Goal: Share content

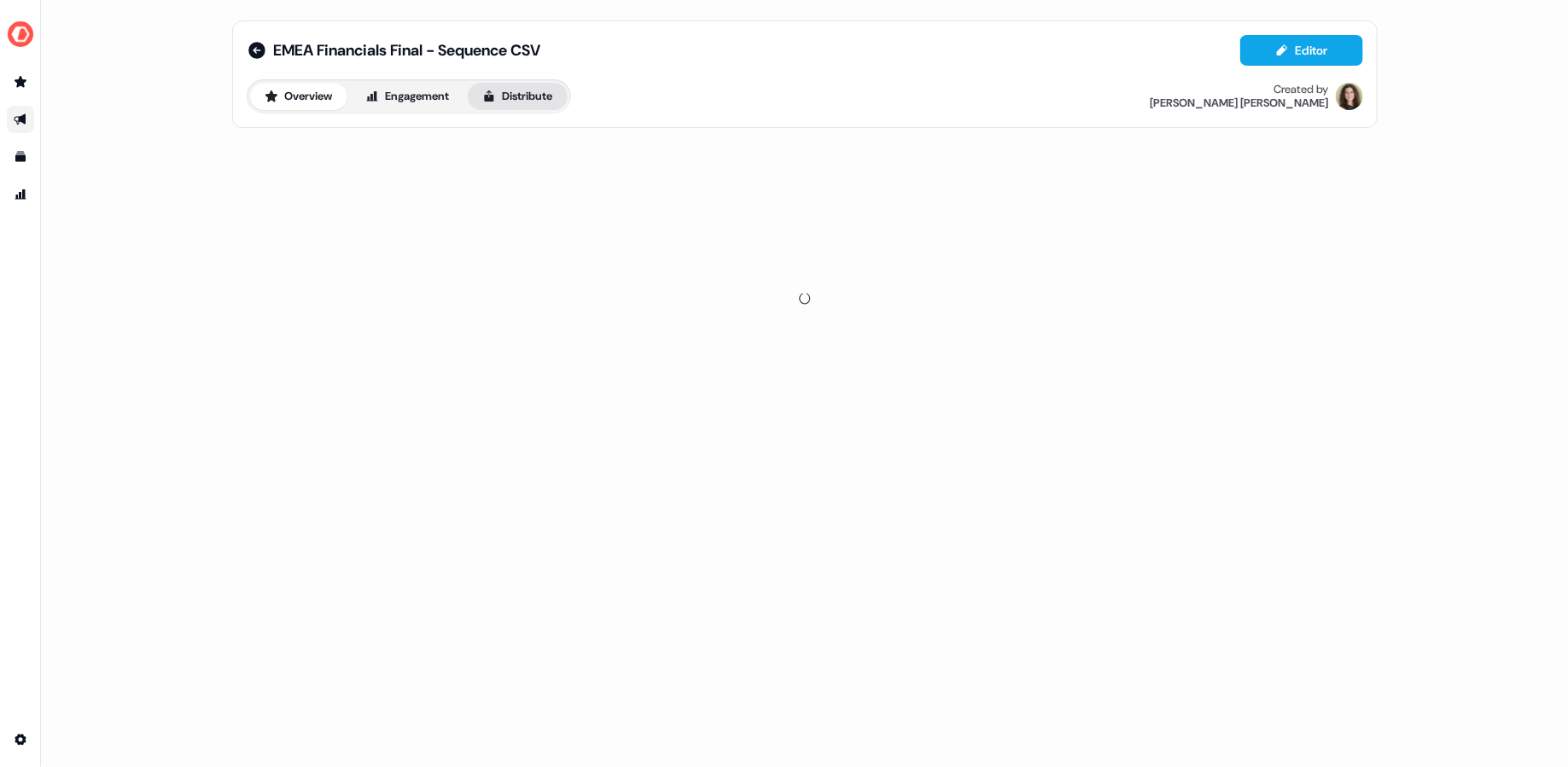
click at [508, 89] on button "Distribute" at bounding box center [517, 96] width 100 height 27
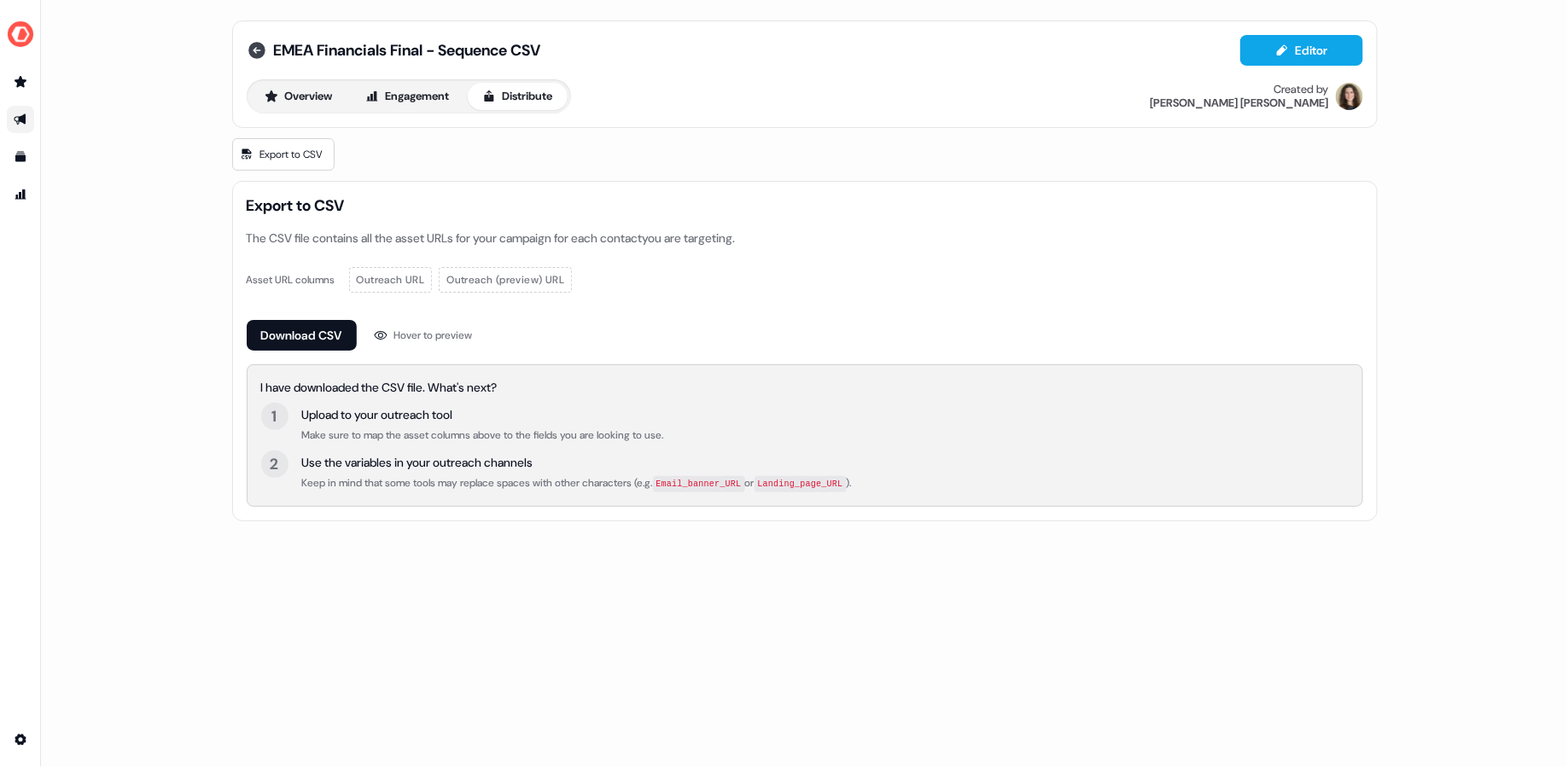
click at [251, 53] on icon at bounding box center [256, 50] width 17 height 17
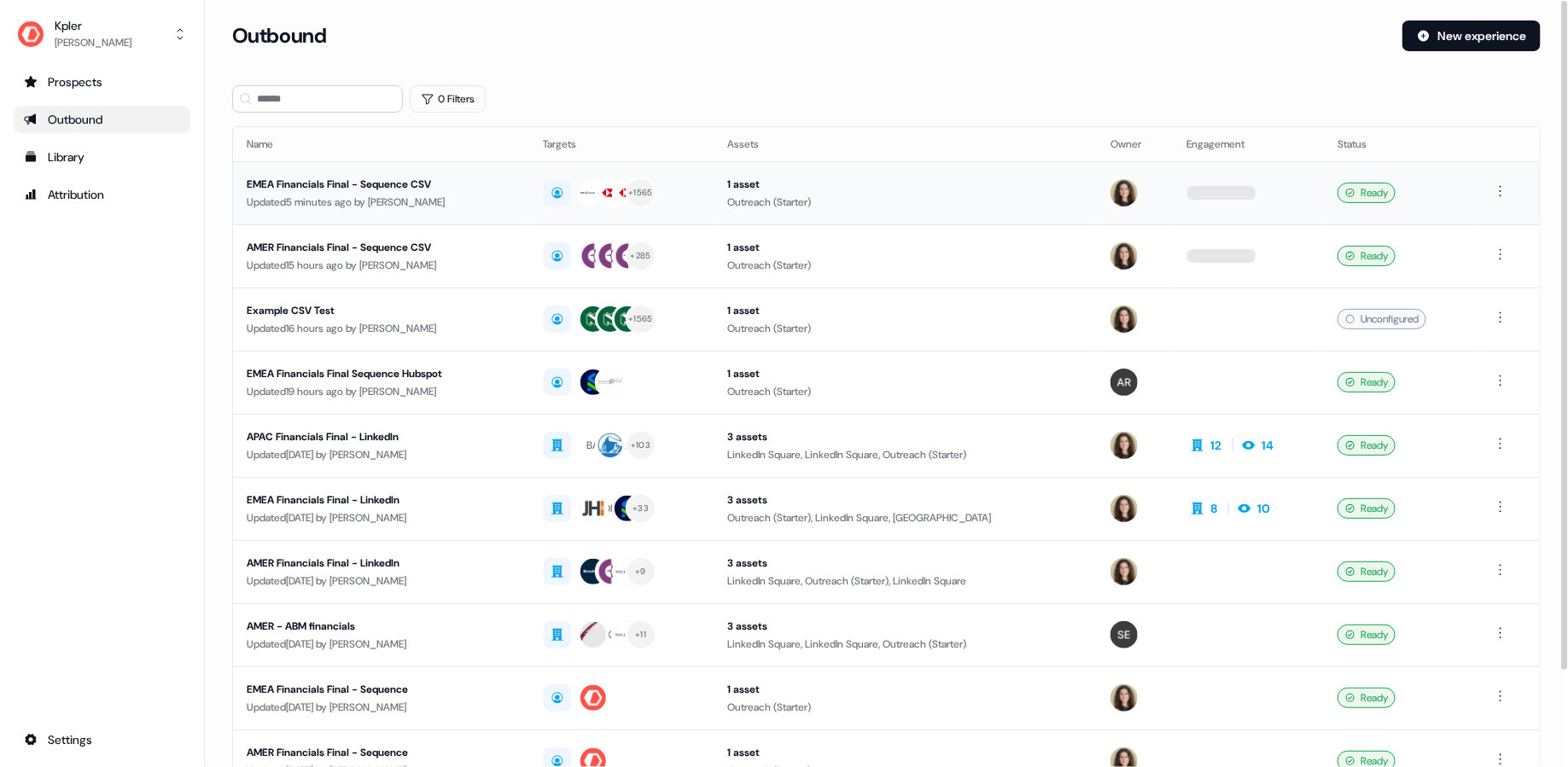
click at [493, 186] on div "EMEA Financials Final - Sequence CSV" at bounding box center [382, 183] width 270 height 17
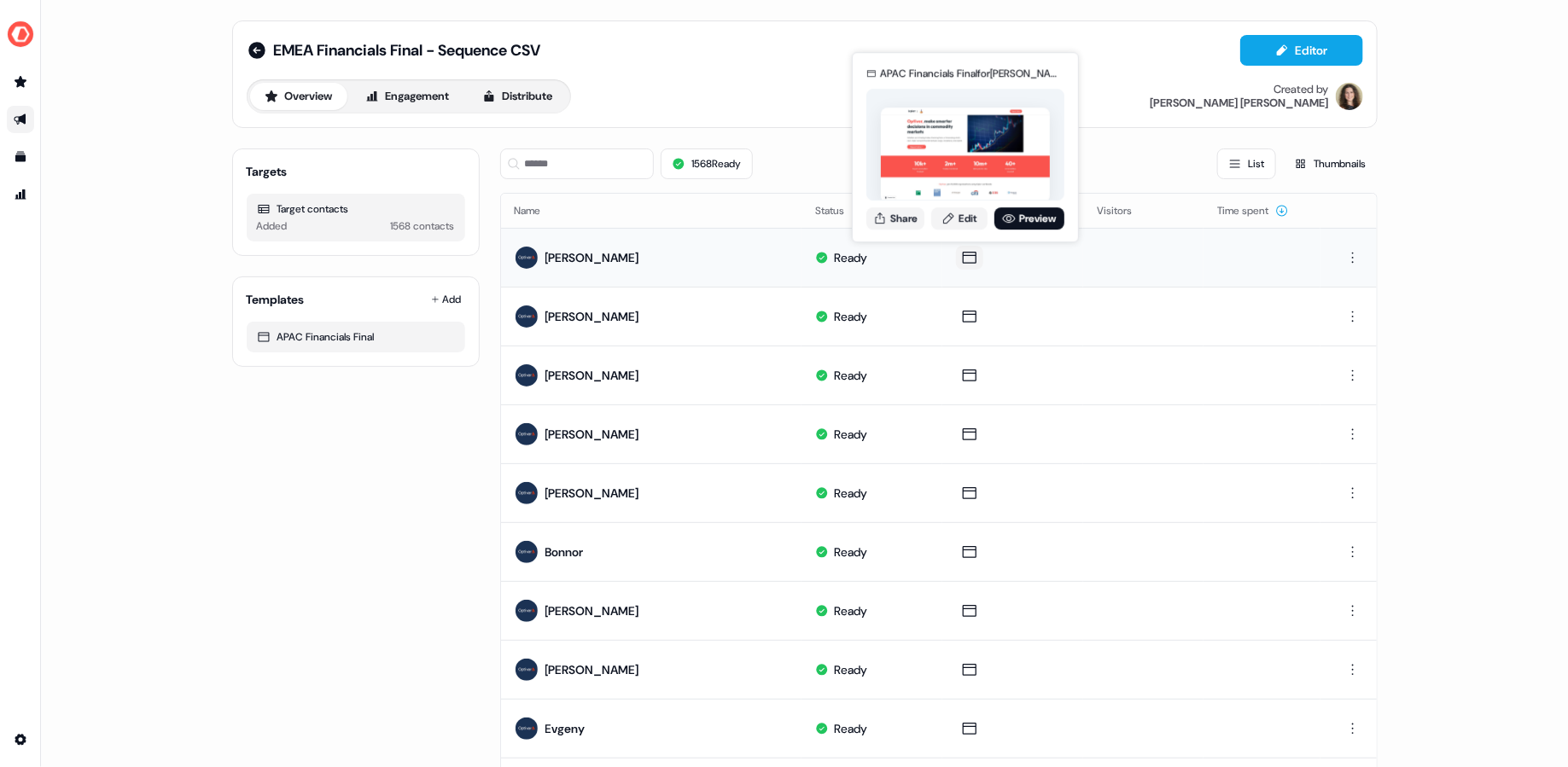
click at [961, 255] on icon at bounding box center [969, 257] width 21 height 17
click at [1023, 214] on link "Preview" at bounding box center [1029, 218] width 70 height 22
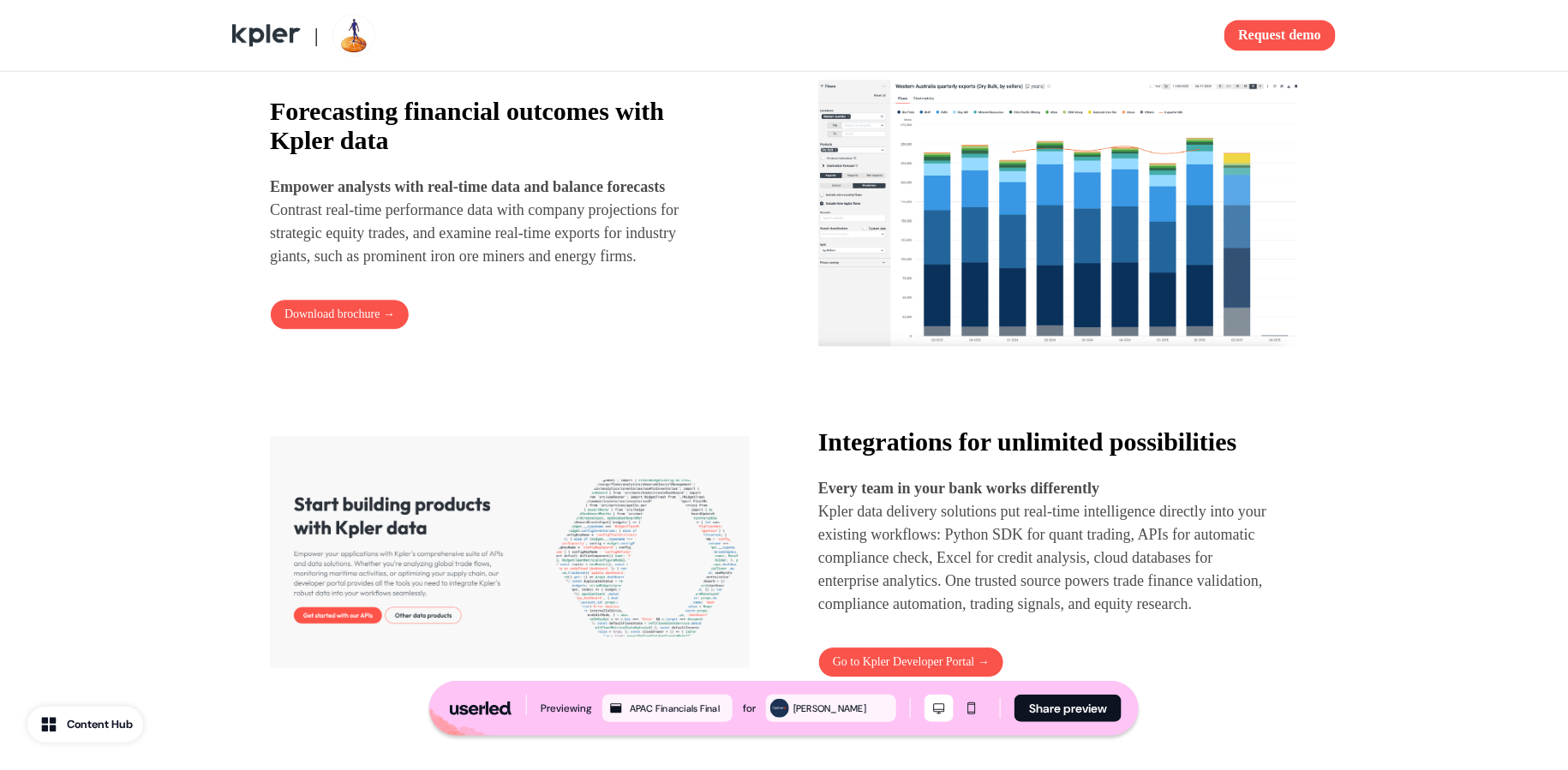
scroll to position [876, 0]
